Goal: Task Accomplishment & Management: Complete application form

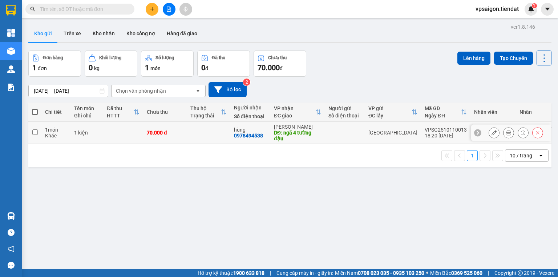
click at [33, 131] on input "checkbox" at bounding box center [34, 131] width 5 height 5
checkbox input "true"
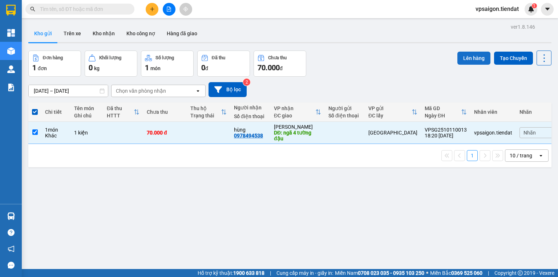
click at [470, 56] on button "Lên hàng" at bounding box center [474, 58] width 33 height 13
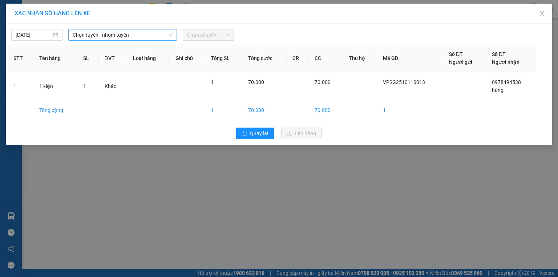
click at [103, 35] on span "Chọn tuyến - nhóm tuyến" at bounding box center [123, 34] width 100 height 11
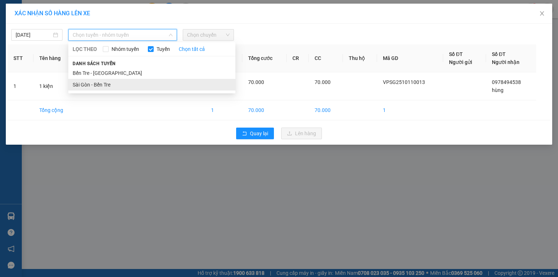
click at [104, 87] on li "Sài Gòn - Bến Tre" at bounding box center [151, 85] width 167 height 12
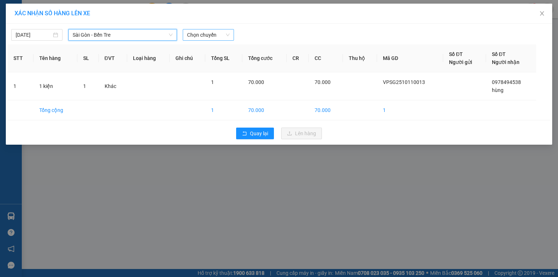
click at [204, 33] on span "Chọn chuyến" at bounding box center [208, 34] width 43 height 11
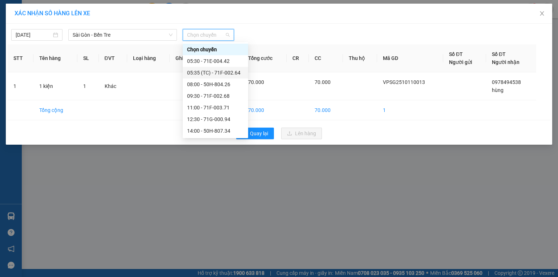
scroll to position [35, 0]
click at [224, 131] on div "18:30 - 71E-003.09" at bounding box center [215, 131] width 57 height 8
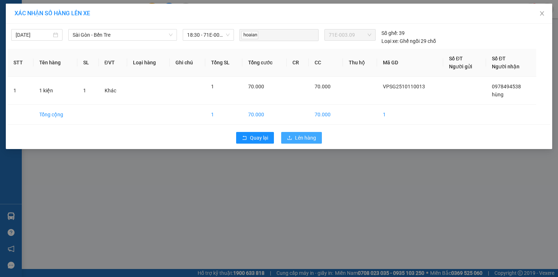
click at [300, 138] on span "Lên hàng" at bounding box center [305, 138] width 21 height 8
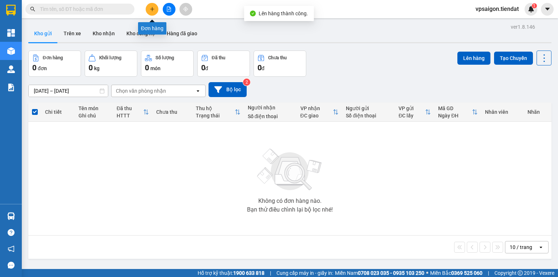
click at [152, 10] on icon "plus" at bounding box center [152, 9] width 5 height 5
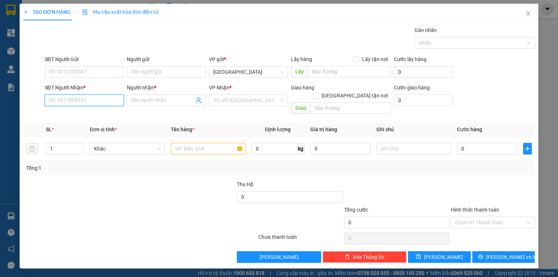
click at [81, 101] on input "SĐT Người Nhận *" at bounding box center [84, 101] width 79 height 12
type input "0917373446"
click at [99, 115] on div "0917373446 - út ngò 2" at bounding box center [84, 115] width 71 height 8
type input "út ngò 2"
type input "850.000"
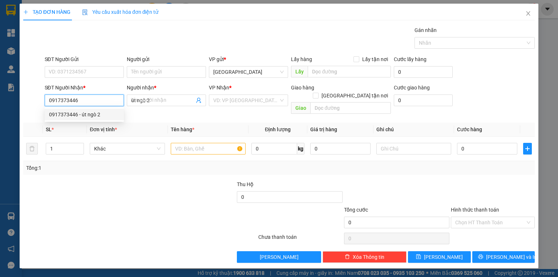
type input "850.000"
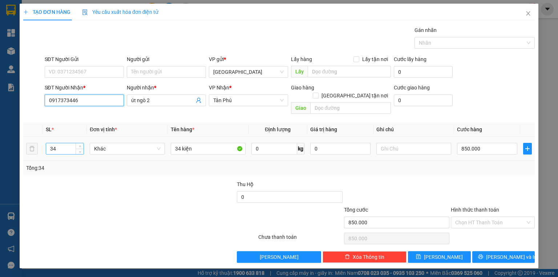
type input "0917373446"
click at [56, 143] on input "34" at bounding box center [64, 148] width 37 height 11
type input "31"
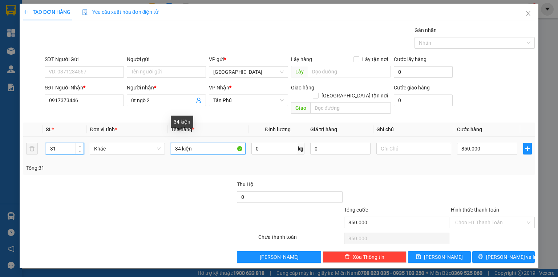
click at [180, 143] on input "34 kiện" at bounding box center [208, 149] width 75 height 12
type input "31 kiện"
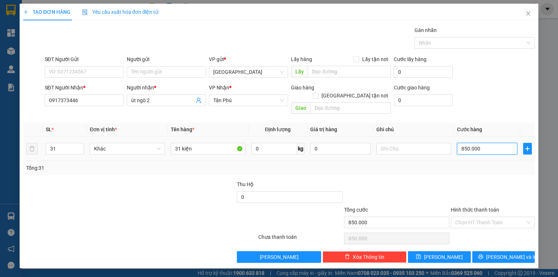
click at [487, 143] on input "850.000" at bounding box center [487, 149] width 60 height 12
type input "0"
type input "7"
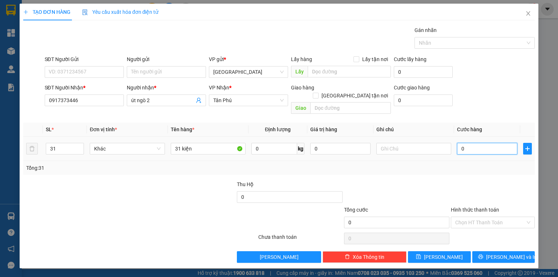
type input "7"
type input "07"
type input "77"
type input "077"
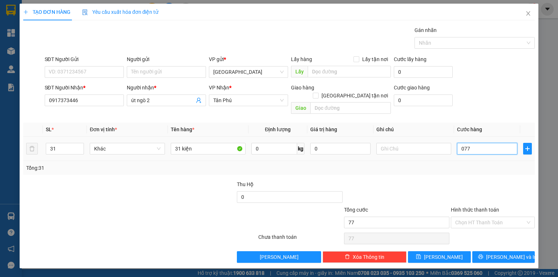
type input "775"
type input "0.775"
type input "775.000"
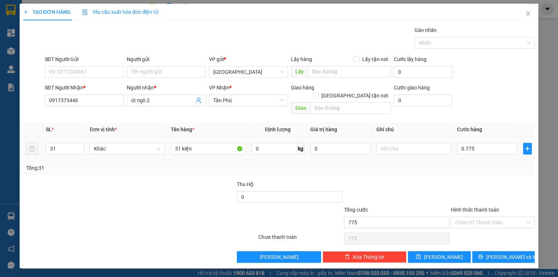
type input "775.000"
click at [482, 161] on div "Tổng: 31" at bounding box center [279, 168] width 512 height 14
click at [477, 217] on input "Hình thức thanh toán" at bounding box center [490, 222] width 70 height 11
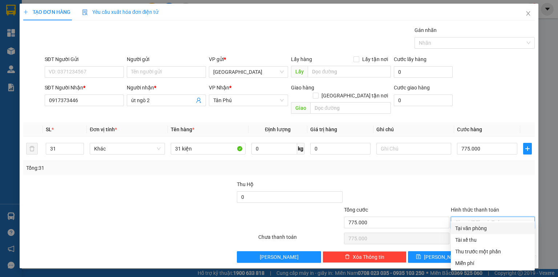
click at [479, 227] on div "Tại văn phòng" at bounding box center [492, 228] width 75 height 8
type input "0"
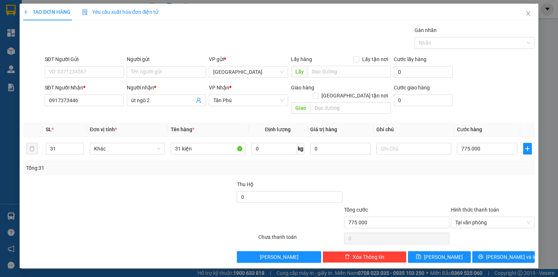
click at [463, 180] on div at bounding box center [492, 192] width 85 height 25
click at [501, 253] on span "[PERSON_NAME] và In" at bounding box center [511, 257] width 51 height 8
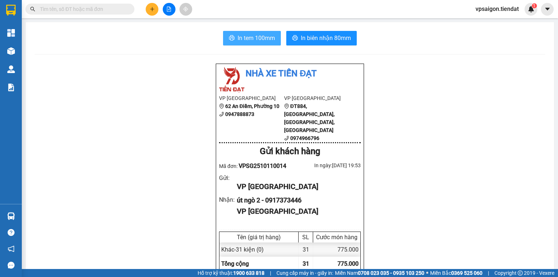
click at [259, 38] on span "In tem 100mm" at bounding box center [256, 37] width 37 height 9
